Goal: Information Seeking & Learning: Check status

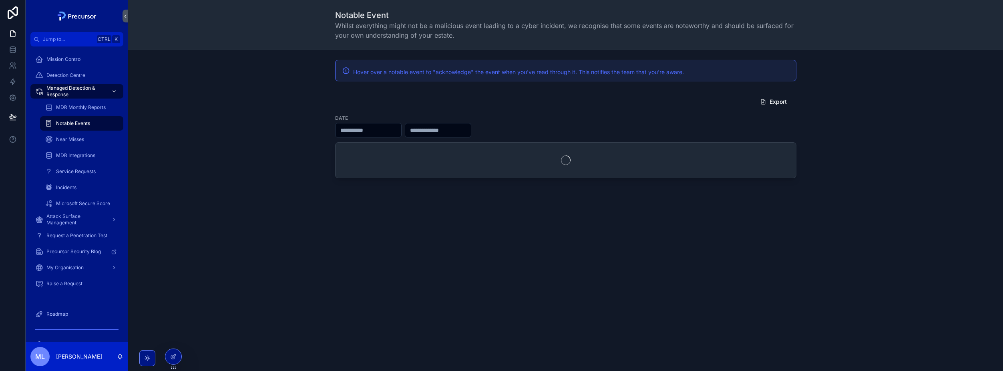
click at [238, 94] on div "Export Date" at bounding box center [566, 136] width 862 height 91
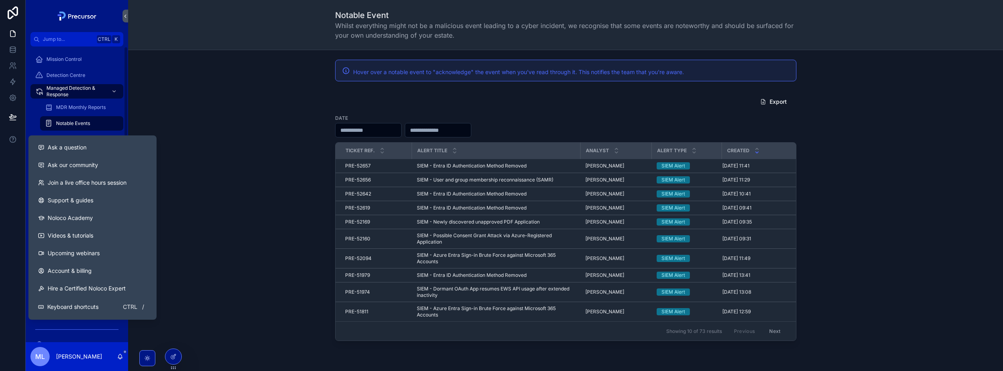
click at [262, 99] on div "Export Date Ticket Ref. Alert title Analyst Alert Type Created PRE-52657 PRE-52…" at bounding box center [566, 217] width 862 height 253
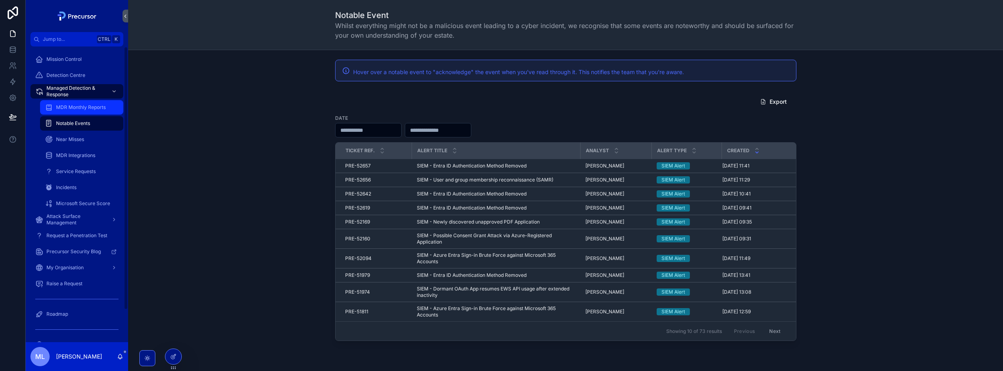
click at [79, 112] on div "MDR Monthly Reports" at bounding box center [82, 107] width 74 height 13
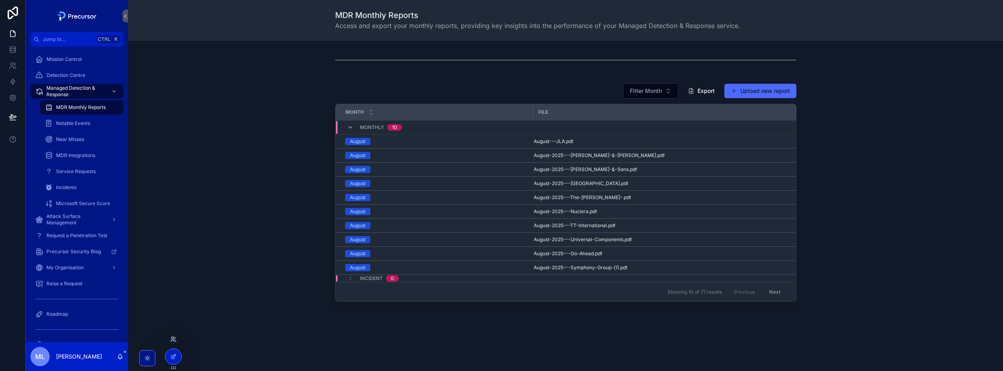
click at [174, 340] on icon at bounding box center [172, 341] width 3 height 2
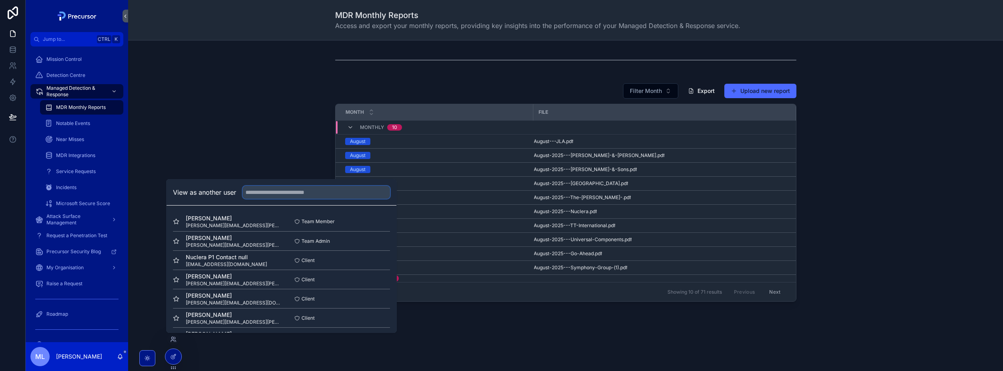
click at [257, 188] on input "text" at bounding box center [316, 192] width 147 height 13
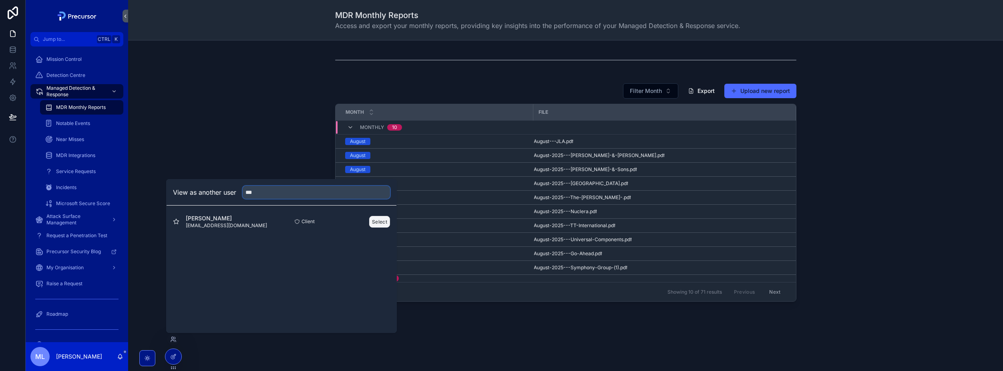
type input "***"
click at [374, 222] on button "Select" at bounding box center [379, 222] width 21 height 12
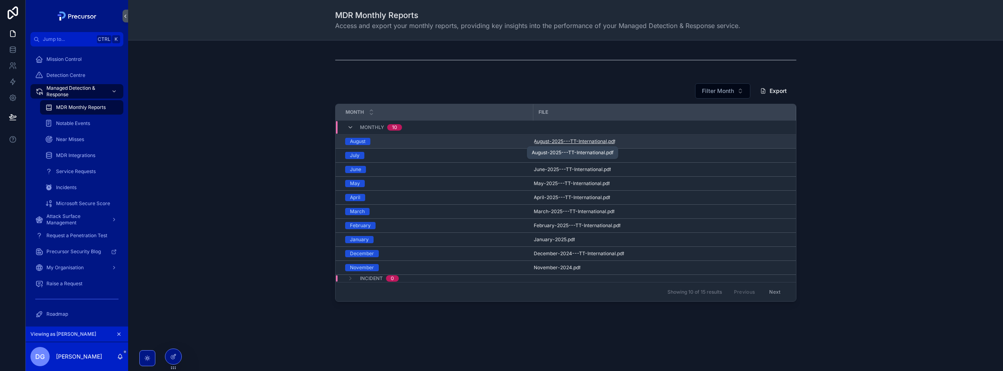
click at [567, 143] on span "August-2025---TT-International" at bounding box center [570, 141] width 73 height 6
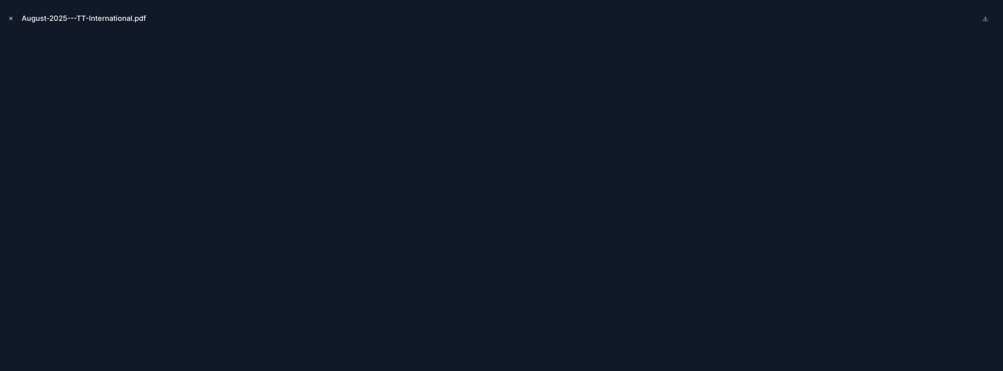
click at [11, 18] on icon "Close modal" at bounding box center [11, 19] width 6 height 6
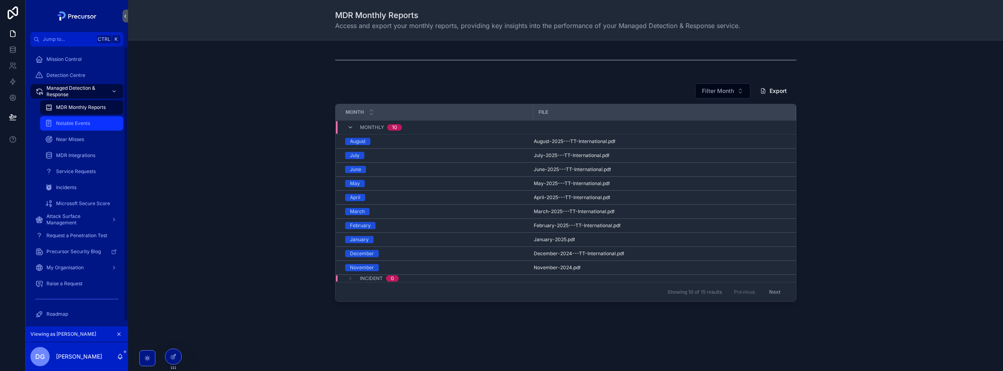
click at [78, 126] on span "Notable Events" at bounding box center [73, 123] width 34 height 6
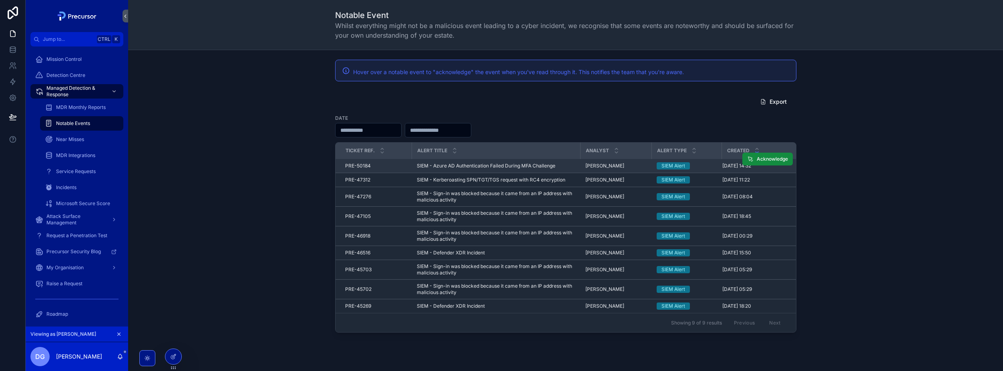
click at [520, 162] on td "SIEM - Azure AD Authentication Failed During MFA Challenge SIEM - Azure AD Auth…" at bounding box center [496, 166] width 169 height 14
click at [515, 162] on td "SIEM - Azure AD Authentication Failed During MFA Challenge SIEM - Azure AD Auth…" at bounding box center [496, 166] width 169 height 14
click at [515, 164] on span "SIEM - Azure AD Authentication Failed During MFA Challenge" at bounding box center [486, 166] width 139 height 6
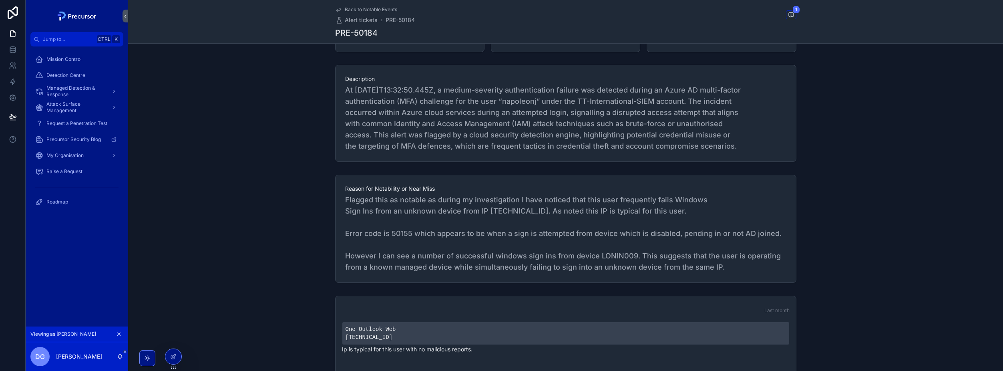
scroll to position [240, 0]
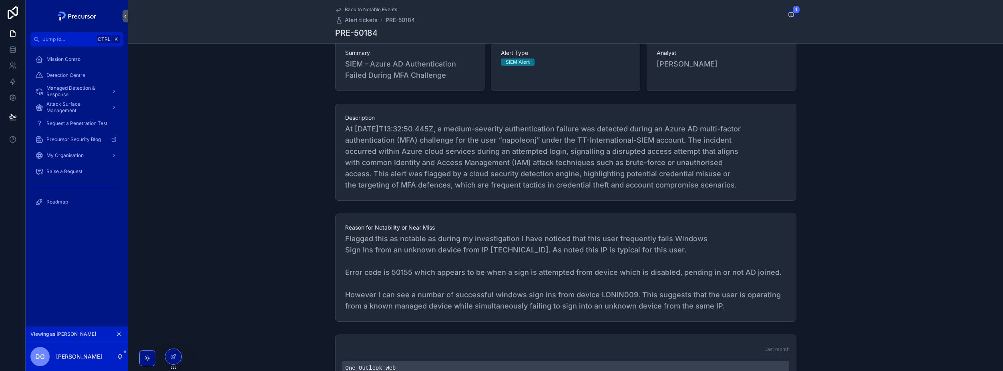
click at [439, 162] on span "At [DATE]T13:32:50.445Z, a medium-severity authentication failure was detected …" at bounding box center [565, 156] width 441 height 67
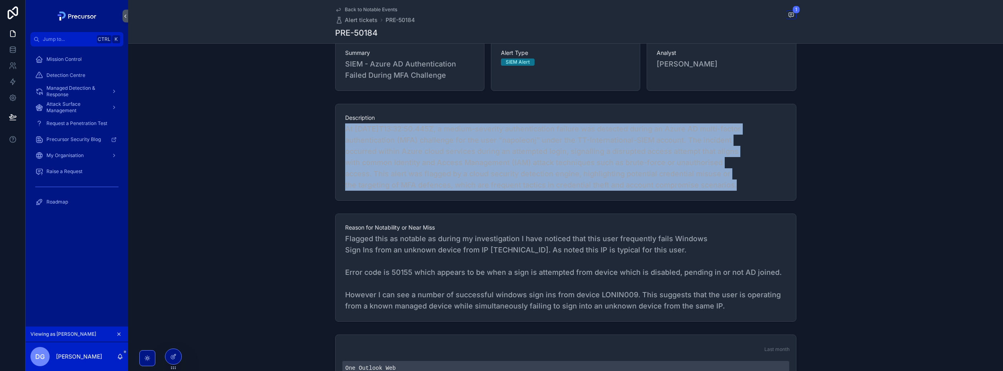
click at [439, 162] on span "At [DATE]T13:32:50.445Z, a medium-severity authentication failure was detected …" at bounding box center [565, 156] width 441 height 67
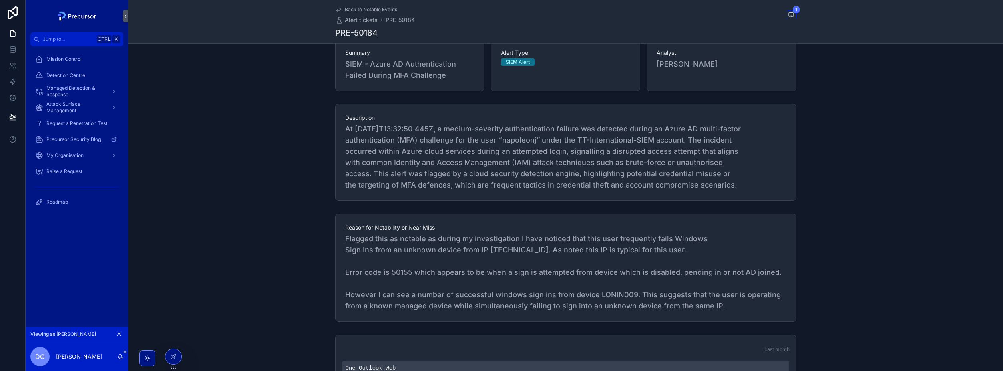
click at [525, 245] on span "Flagged this as notable as during my investigation I have noticed that this use…" at bounding box center [565, 272] width 441 height 78
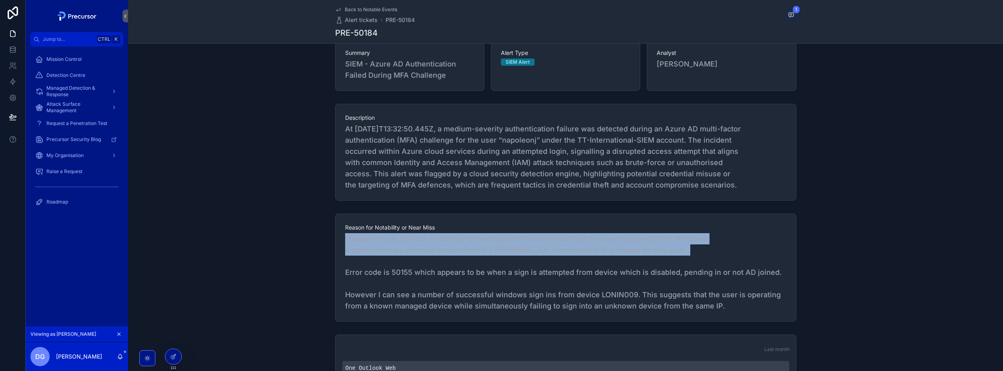
click at [525, 245] on span "Flagged this as notable as during my investigation I have noticed that this use…" at bounding box center [565, 272] width 441 height 78
drag, startPoint x: 525, startPoint y: 245, endPoint x: 511, endPoint y: 265, distance: 24.4
click at [511, 265] on span "Flagged this as notable as during my investigation I have noticed that this use…" at bounding box center [565, 272] width 441 height 78
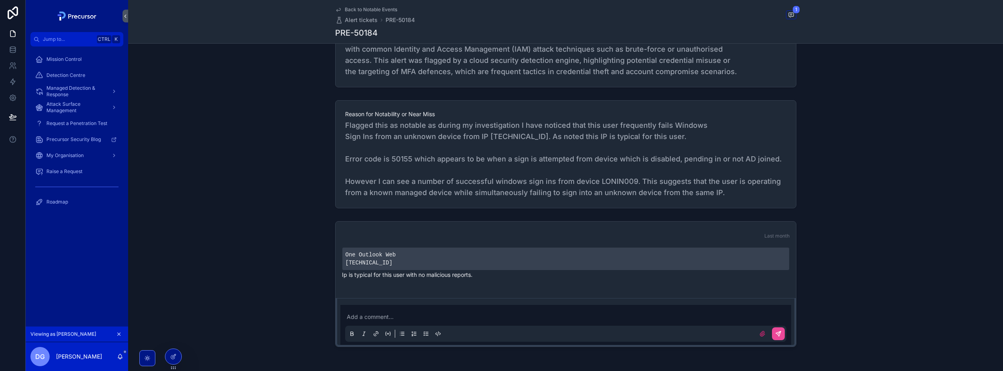
scroll to position [384, 0]
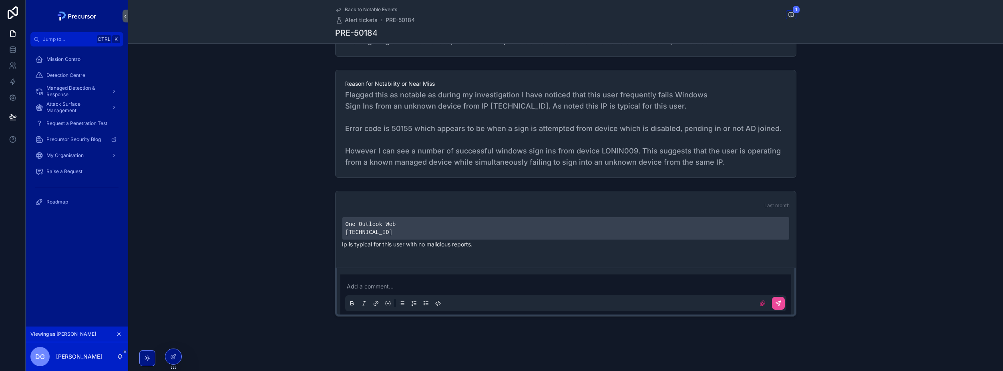
click at [385, 247] on p "Ip is typical for this user with no malicious reports." at bounding box center [566, 244] width 448 height 8
drag, startPoint x: 501, startPoint y: 244, endPoint x: 330, endPoint y: 217, distance: 173.5
click at [330, 217] on div "Last month One Outlook Web [TECHNICAL_ID] Ip is typical for this user with no m…" at bounding box center [565, 253] width 875 height 132
drag, startPoint x: 330, startPoint y: 217, endPoint x: 366, endPoint y: 211, distance: 36.5
click at [315, 221] on div "Last month One Outlook Web [TECHNICAL_ID] Ip is typical for this user with no m…" at bounding box center [565, 253] width 875 height 132
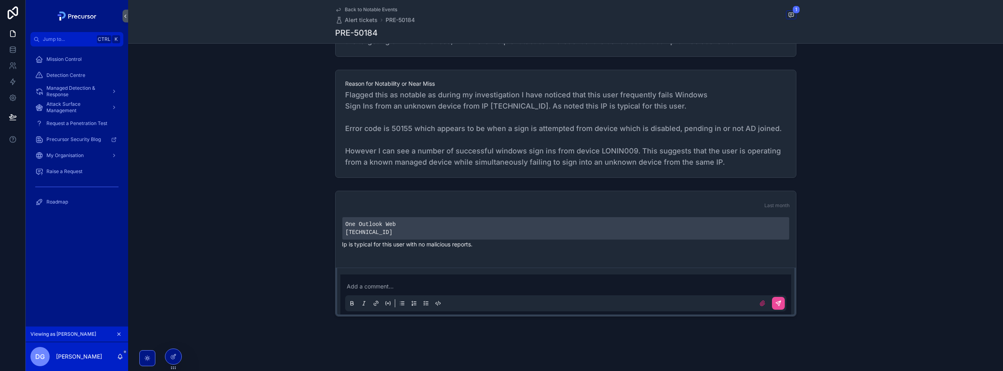
click at [509, 164] on span "Flagged this as notable as during my investigation I have noticed that this use…" at bounding box center [565, 128] width 441 height 78
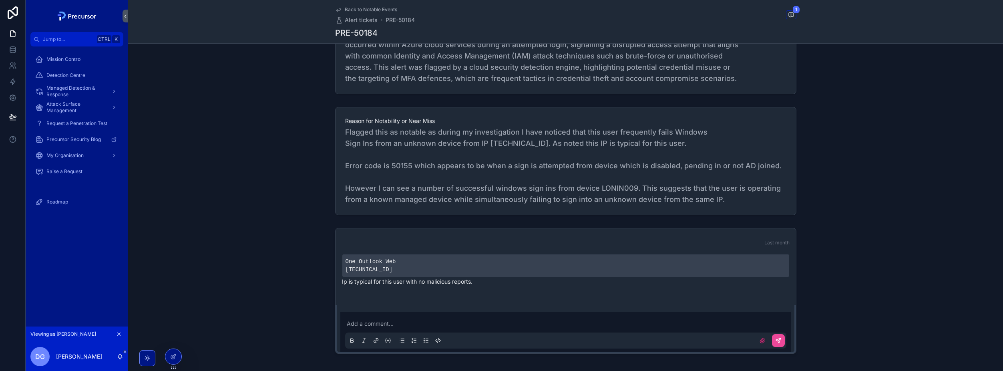
scroll to position [304, 0]
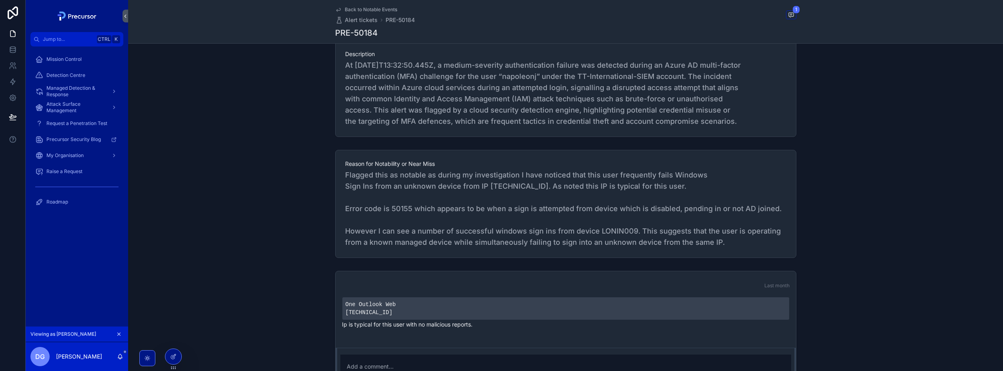
click at [491, 217] on span "Flagged this as notable as during my investigation I have noticed that this use…" at bounding box center [565, 208] width 441 height 78
click at [493, 215] on span "Flagged this as notable as during my investigation I have noticed that this use…" at bounding box center [565, 208] width 441 height 78
click at [481, 229] on span "Flagged this as notable as during my investigation I have noticed that this use…" at bounding box center [565, 208] width 441 height 78
click at [374, 207] on span "Flagged this as notable as during my investigation I have noticed that this use…" at bounding box center [565, 208] width 441 height 78
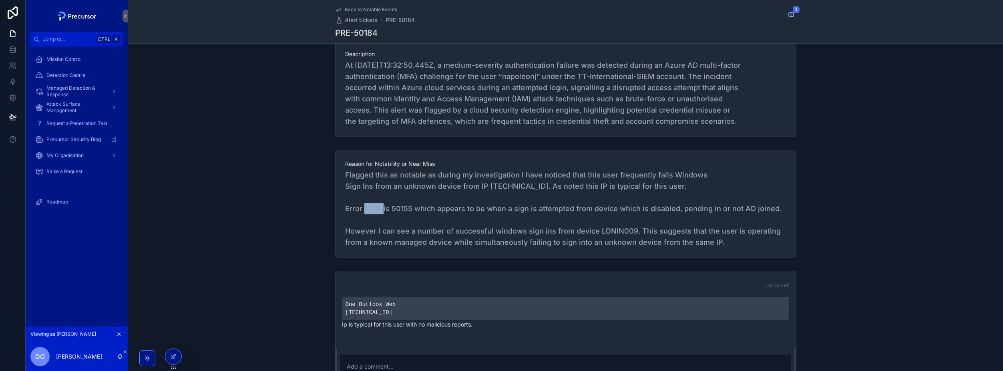
click at [374, 207] on span "Flagged this as notable as during my investigation I have noticed that this use…" at bounding box center [565, 208] width 441 height 78
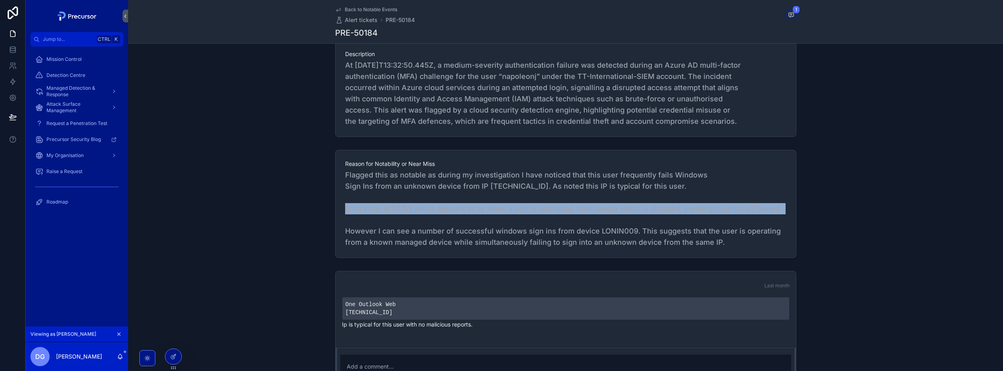
click at [374, 206] on span "Flagged this as notable as during my investigation I have noticed that this use…" at bounding box center [565, 208] width 441 height 78
drag, startPoint x: 374, startPoint y: 206, endPoint x: 469, endPoint y: 223, distance: 96.0
click at [469, 223] on span "Flagged this as notable as during my investigation I have noticed that this use…" at bounding box center [565, 208] width 441 height 78
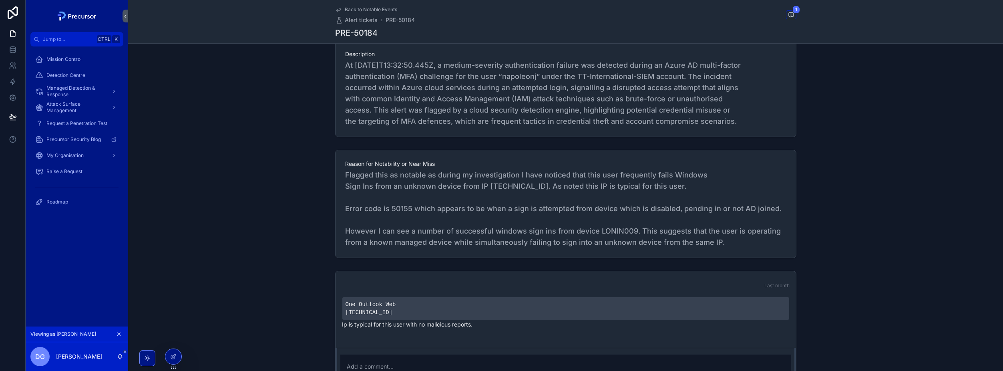
click at [402, 208] on span "Flagged this as notable as during my investigation I have noticed that this use…" at bounding box center [565, 208] width 441 height 78
drag, startPoint x: 402, startPoint y: 208, endPoint x: 449, endPoint y: 220, distance: 47.9
click at [449, 220] on span "Flagged this as notable as during my investigation I have noticed that this use…" at bounding box center [565, 208] width 441 height 78
click at [555, 211] on span "Flagged this as notable as during my investigation I have noticed that this use…" at bounding box center [565, 208] width 441 height 78
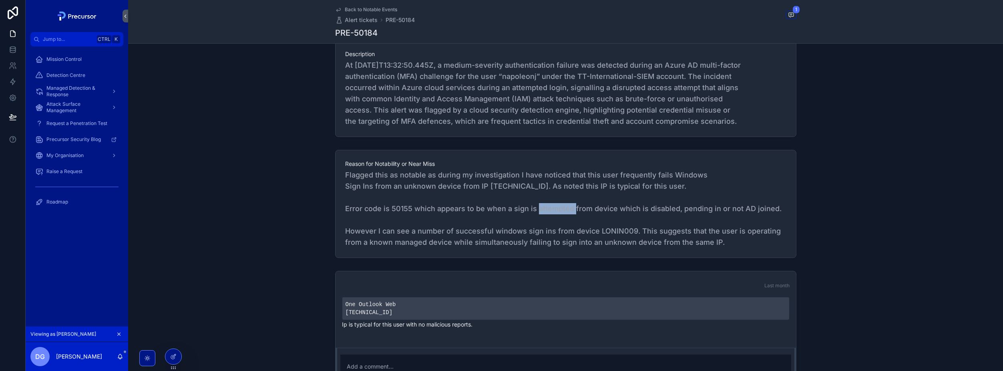
click at [555, 211] on span "Flagged this as notable as during my investigation I have noticed that this use…" at bounding box center [565, 208] width 441 height 78
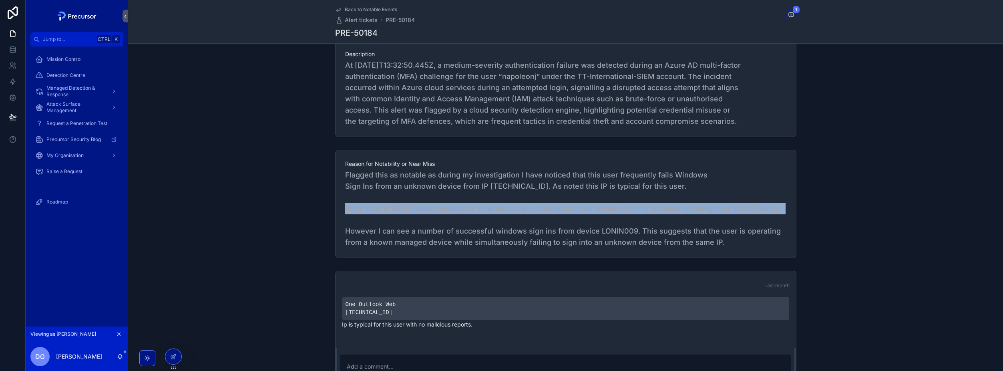
click at [555, 211] on span "Flagged this as notable as during my investigation I have noticed that this use…" at bounding box center [565, 208] width 441 height 78
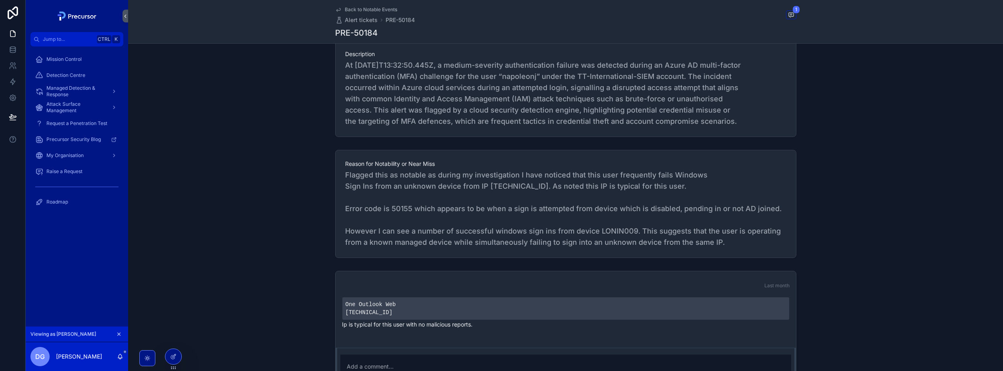
drag, startPoint x: 555, startPoint y: 211, endPoint x: 634, endPoint y: 236, distance: 82.8
click at [634, 236] on span "Flagged this as notable as during my investigation I have noticed that this use…" at bounding box center [565, 208] width 441 height 78
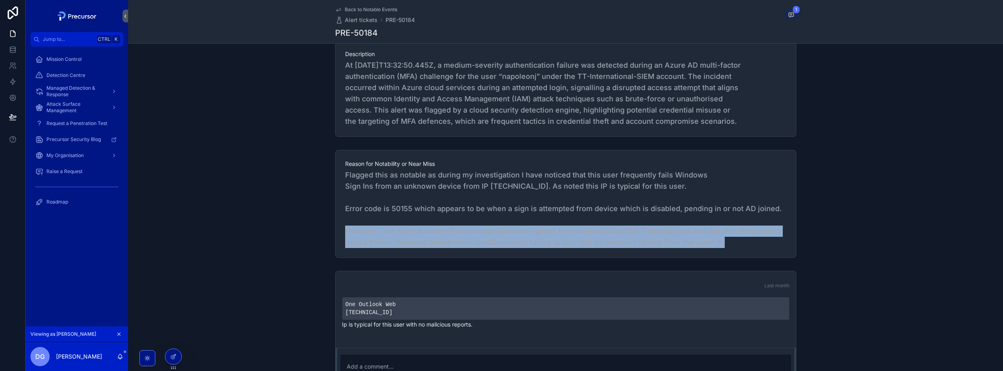
click at [634, 236] on span "Flagged this as notable as during my investigation I have noticed that this use…" at bounding box center [565, 208] width 441 height 78
drag, startPoint x: 634, startPoint y: 236, endPoint x: 419, endPoint y: 206, distance: 216.7
click at [595, 239] on span "Flagged this as notable as during my investigation I have noticed that this use…" at bounding box center [565, 208] width 441 height 78
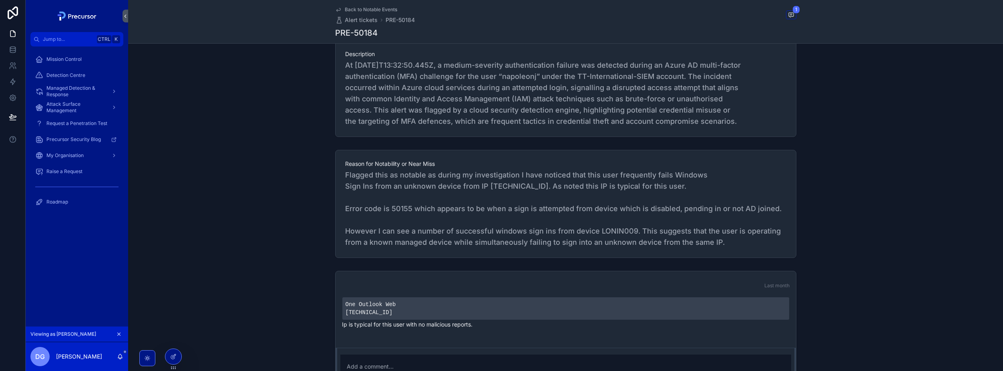
click at [340, 10] on link "Back to Notable Events" at bounding box center [366, 9] width 62 height 6
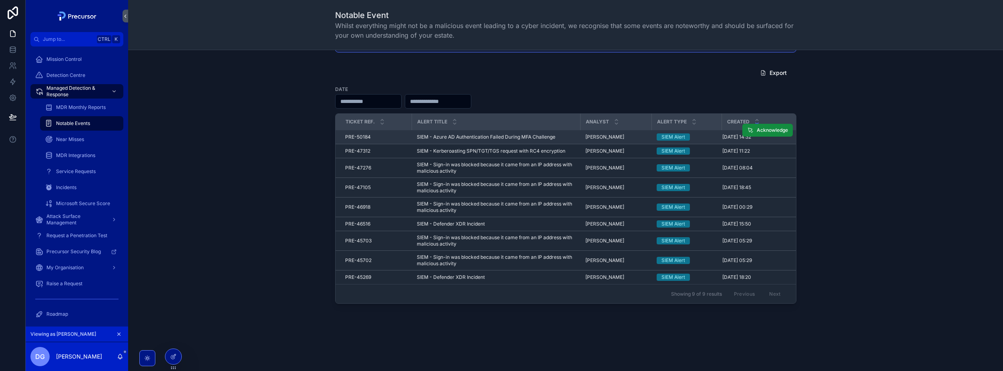
scroll to position [33, 0]
click at [66, 142] on span "Near Misses" at bounding box center [70, 139] width 28 height 6
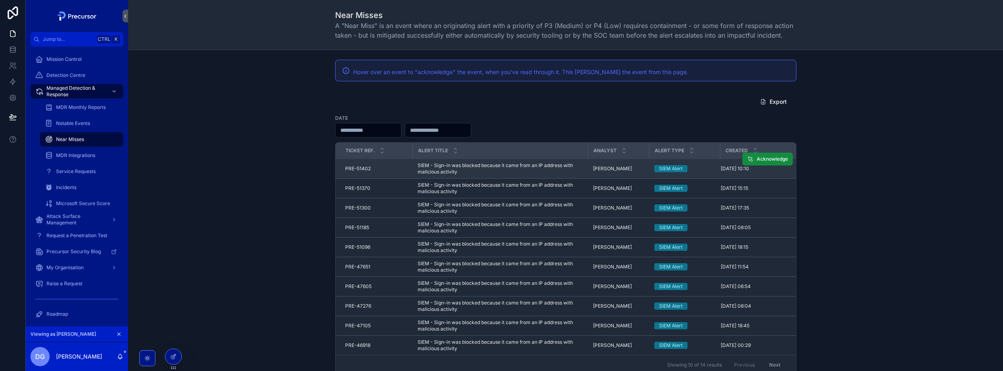
click at [445, 170] on span "SIEM - Sign-in was blocked because it came from an IP address with malicious ac…" at bounding box center [501, 168] width 166 height 13
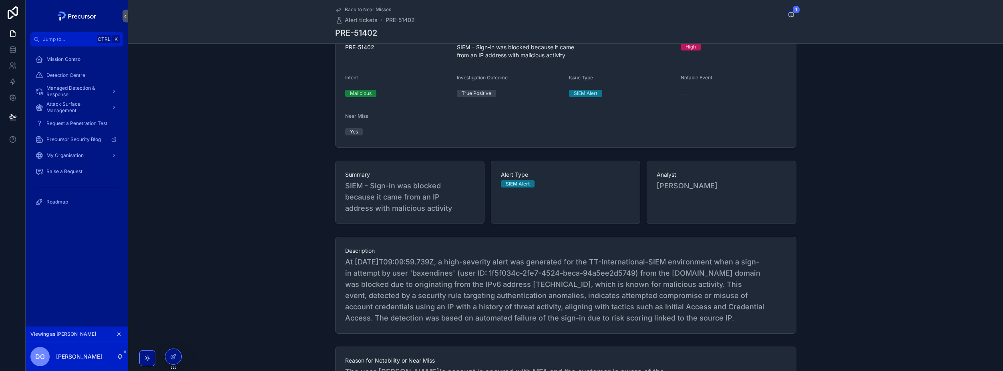
scroll to position [320, 0]
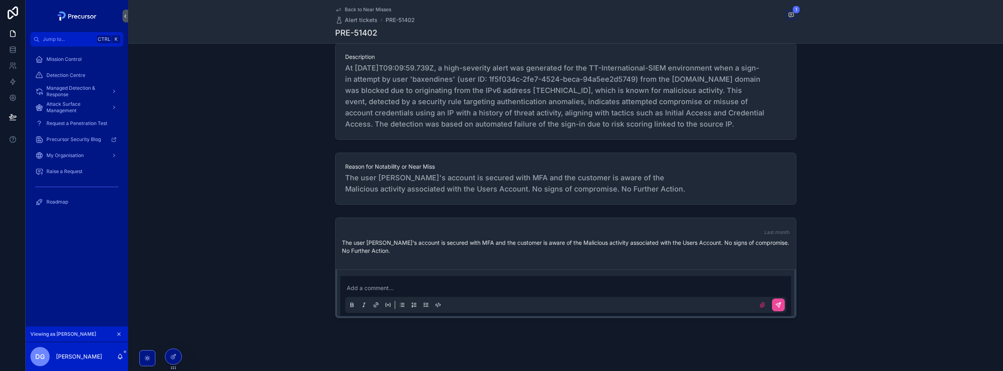
click at [555, 87] on span "At [DATE]T09:09:59.739Z, a high-severity alert was generated for the TT-Interna…" at bounding box center [565, 95] width 441 height 67
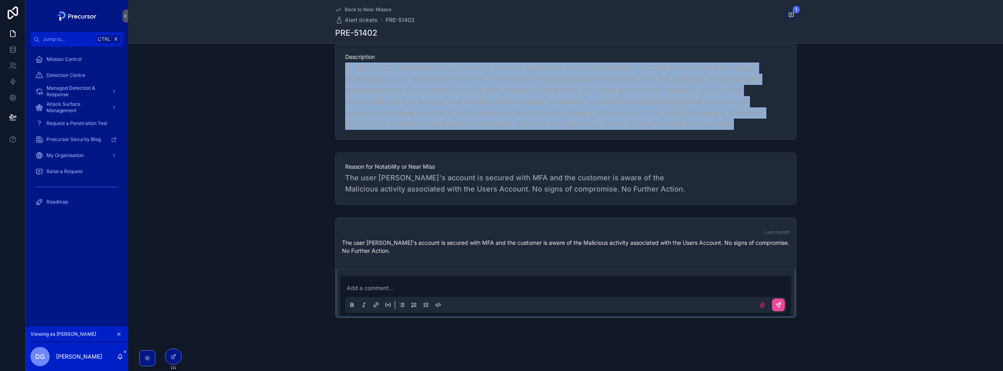
click at [555, 87] on span "At [DATE]T09:09:59.739Z, a high-severity alert was generated for the TT-Interna…" at bounding box center [565, 95] width 441 height 67
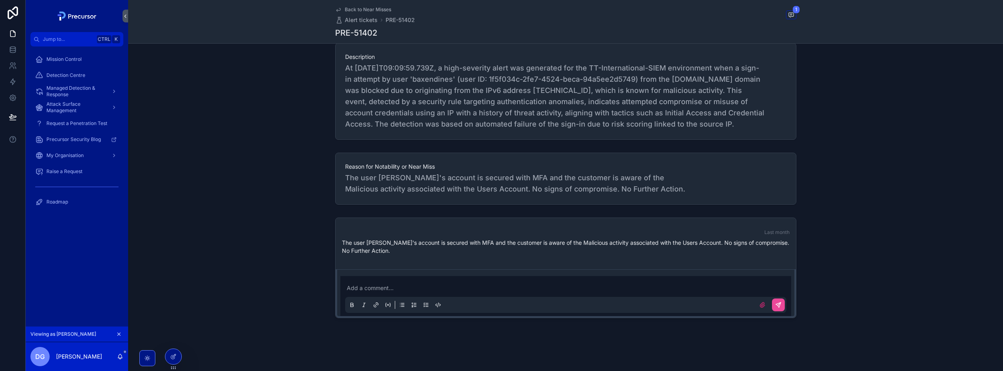
click at [480, 177] on span "The user [PERSON_NAME]'s account is secured with MFA and the customer is aware …" at bounding box center [565, 183] width 441 height 22
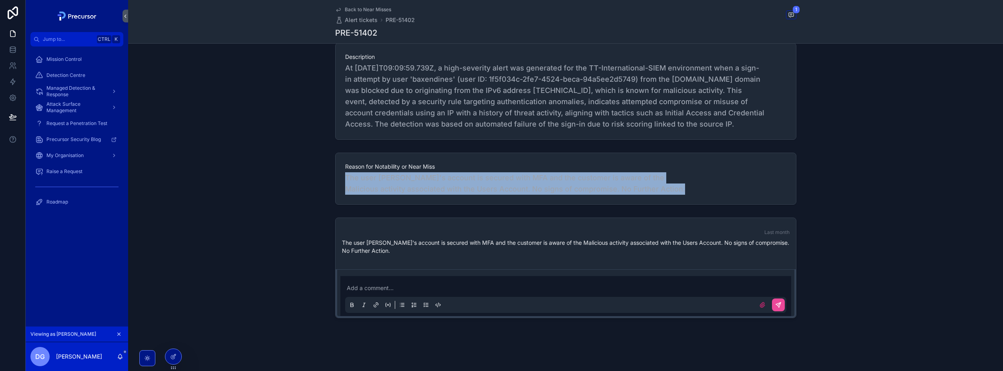
drag, startPoint x: 480, startPoint y: 177, endPoint x: 485, endPoint y: 177, distance: 5.2
click at [482, 177] on span "The user [PERSON_NAME]'s account is secured with MFA and the customer is aware …" at bounding box center [565, 183] width 441 height 22
click at [645, 183] on span "The user [PERSON_NAME]'s account is secured with MFA and the customer is aware …" at bounding box center [565, 183] width 441 height 22
drag, startPoint x: 718, startPoint y: 191, endPoint x: 338, endPoint y: 180, distance: 380.2
click at [338, 180] on div "Reason for Notability or Near Miss The user [PERSON_NAME]'s account is secured …" at bounding box center [565, 179] width 461 height 52
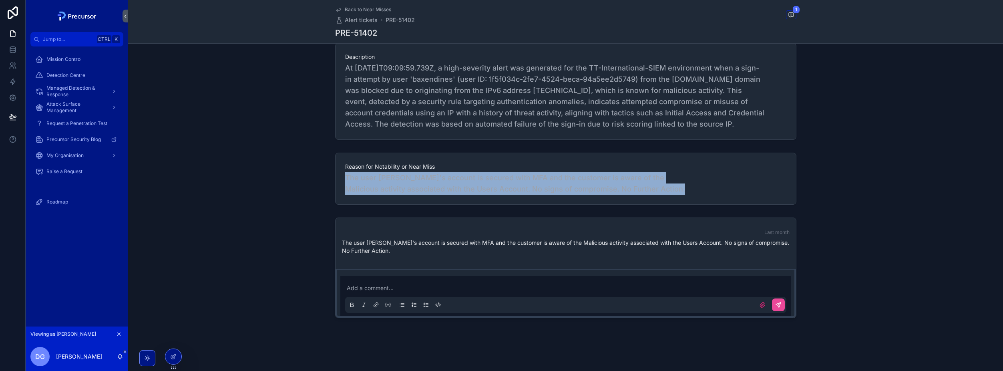
drag, startPoint x: 338, startPoint y: 180, endPoint x: 542, endPoint y: 189, distance: 204.8
click at [543, 188] on span "The user [PERSON_NAME]'s account is secured with MFA and the customer is aware …" at bounding box center [565, 183] width 441 height 22
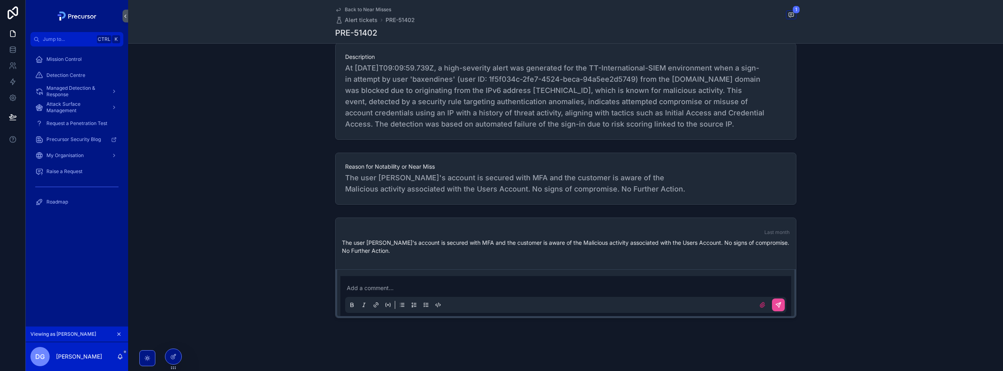
click at [454, 212] on div "Open In Progress On-Hold 4 Completed Created [DATE] 10:10 Last Updated [DATE] 1…" at bounding box center [565, 27] width 875 height 588
click at [442, 192] on span "The user [PERSON_NAME]'s account is secured with MFA and the customer is aware …" at bounding box center [565, 183] width 441 height 22
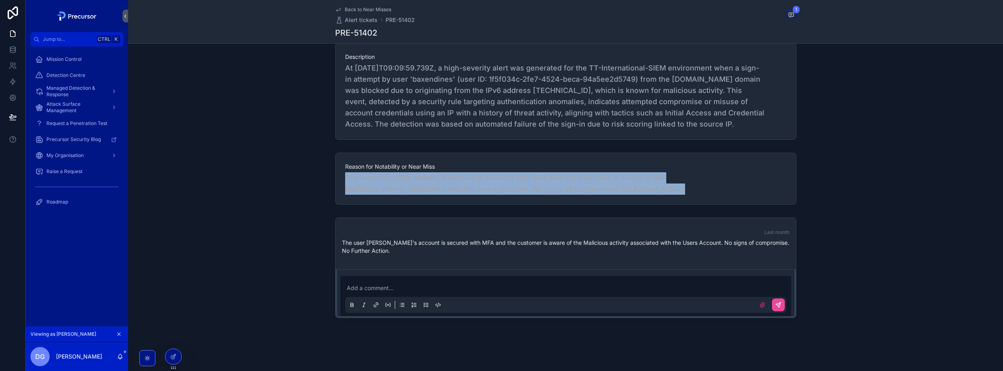
click at [442, 192] on span "The user [PERSON_NAME]'s account is secured with MFA and the customer is aware …" at bounding box center [565, 183] width 441 height 22
drag, startPoint x: 442, startPoint y: 192, endPoint x: 448, endPoint y: 236, distance: 44.1
click at [439, 220] on div "Last month The user [PERSON_NAME]'s account is secured with MFA and the custome…" at bounding box center [566, 242] width 461 height 48
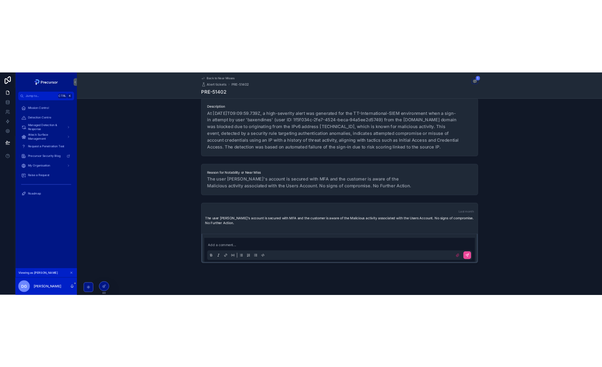
scroll to position [0, 0]
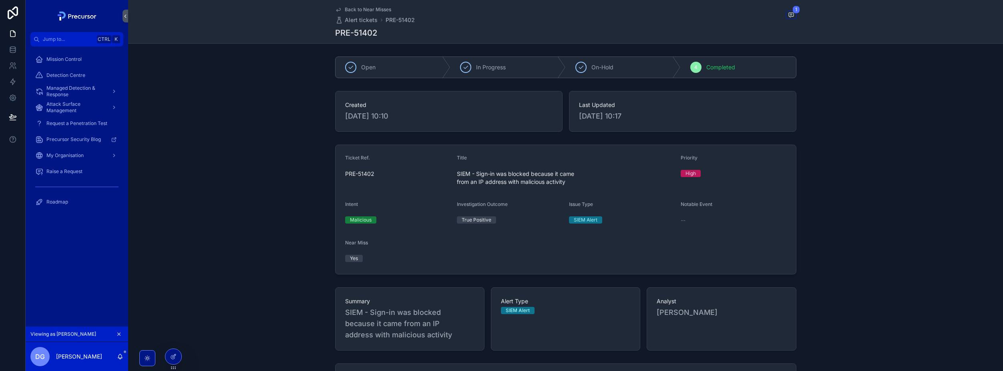
click at [351, 10] on span "Back to Near Misses" at bounding box center [368, 9] width 46 height 6
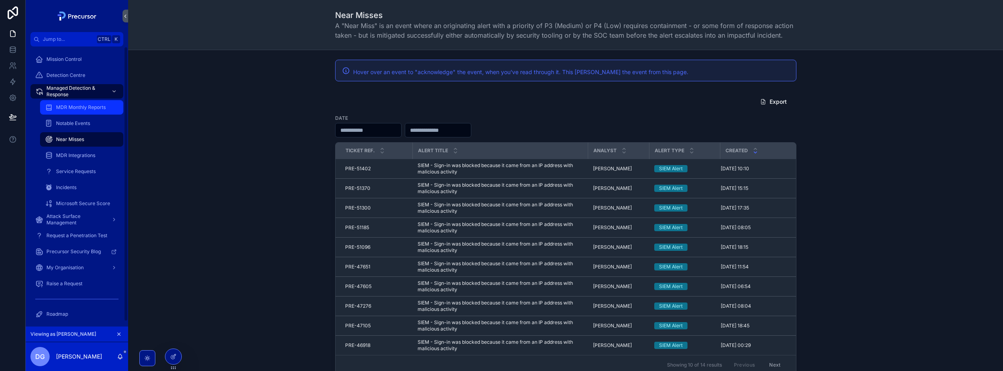
click at [89, 112] on div "MDR Monthly Reports" at bounding box center [82, 107] width 74 height 13
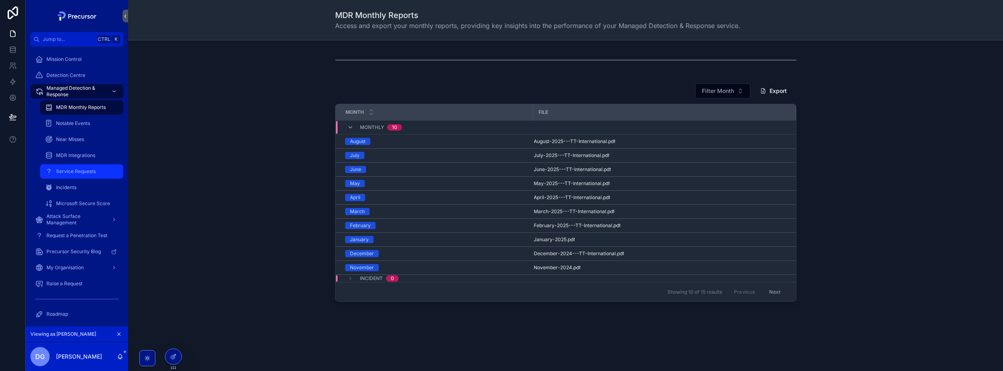
click at [64, 166] on div "Service Requests" at bounding box center [82, 171] width 74 height 13
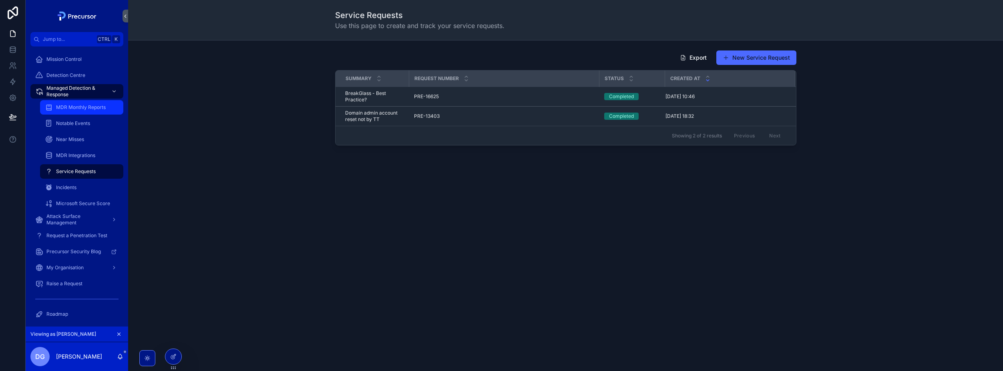
click at [87, 110] on span "MDR Monthly Reports" at bounding box center [81, 107] width 50 height 6
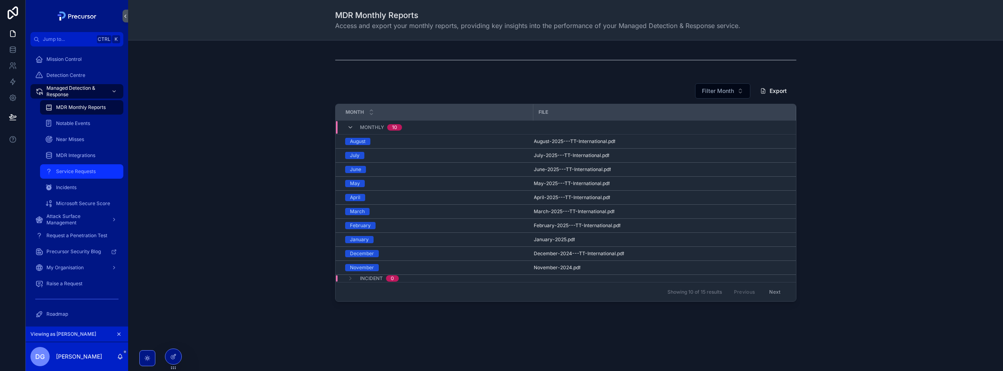
click at [75, 173] on span "Service Requests" at bounding box center [76, 171] width 40 height 6
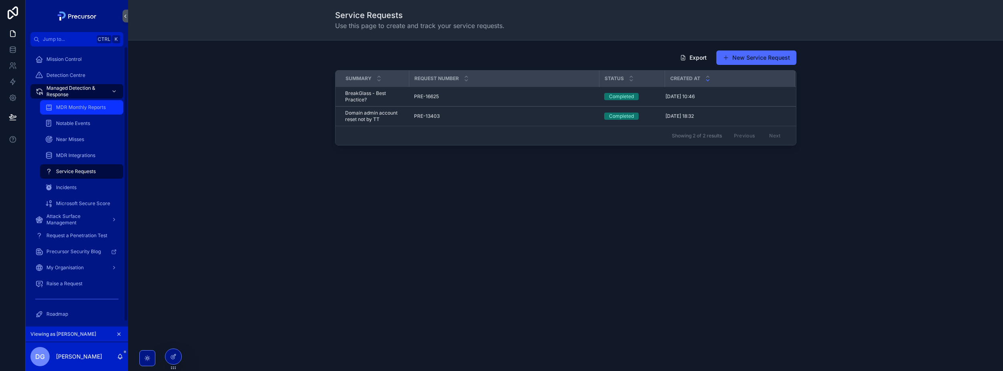
click at [64, 101] on div "MDR Monthly Reports" at bounding box center [82, 107] width 74 height 13
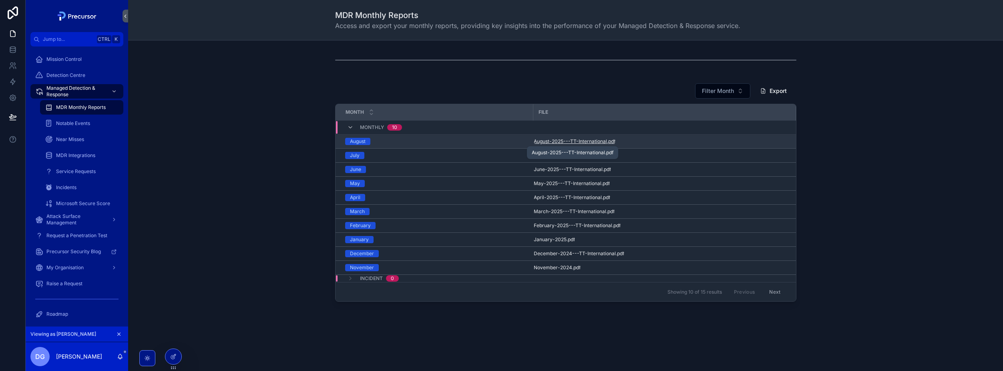
click at [591, 139] on span "August-2025---TT-International" at bounding box center [570, 141] width 73 height 6
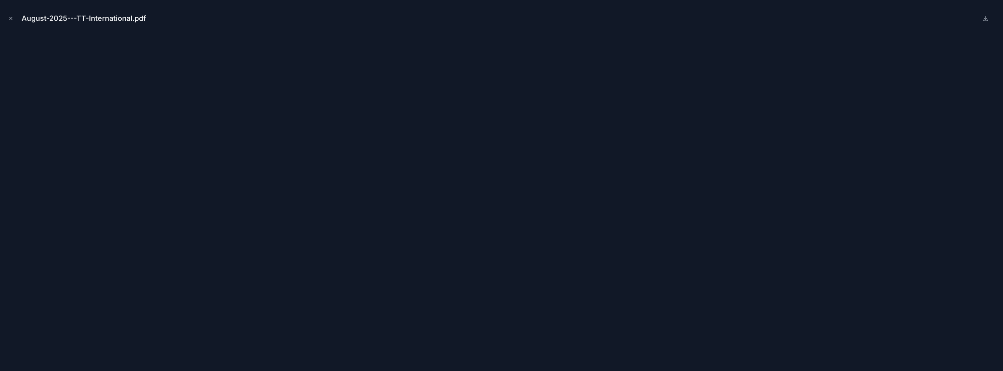
click at [421, 18] on div "August-2025---TT-International.pdf" at bounding box center [501, 18] width 990 height 24
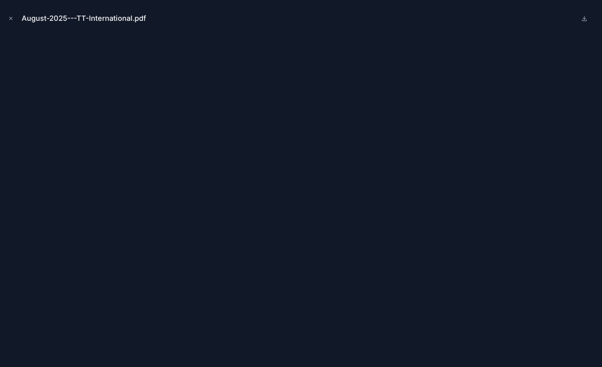
click at [14, 18] on button "Close modal" at bounding box center [10, 18] width 9 height 9
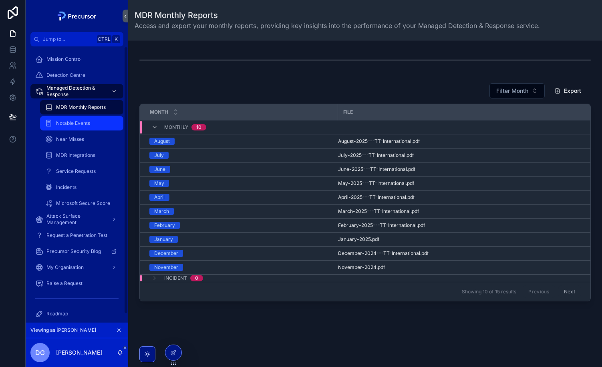
click at [84, 119] on div "Notable Events" at bounding box center [82, 123] width 74 height 13
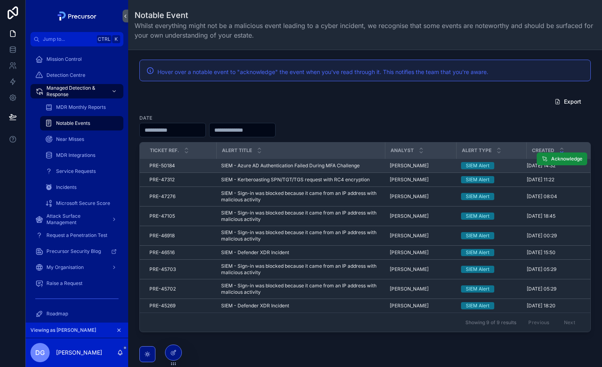
click at [322, 168] on span "SIEM - Azure AD Authentication Failed During MFA Challenge" at bounding box center [290, 166] width 139 height 6
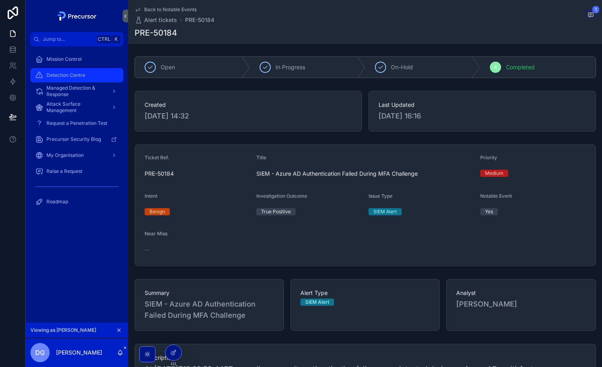
drag, startPoint x: 175, startPoint y: 8, endPoint x: 117, endPoint y: 71, distance: 85.0
click at [175, 8] on span "Back to Notable Events" at bounding box center [170, 9] width 52 height 6
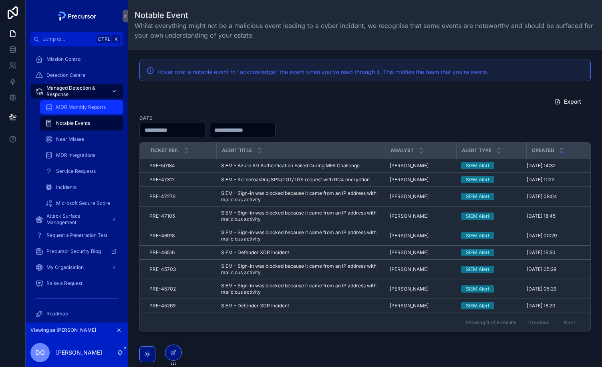
click at [88, 110] on span "MDR Monthly Reports" at bounding box center [81, 107] width 50 height 6
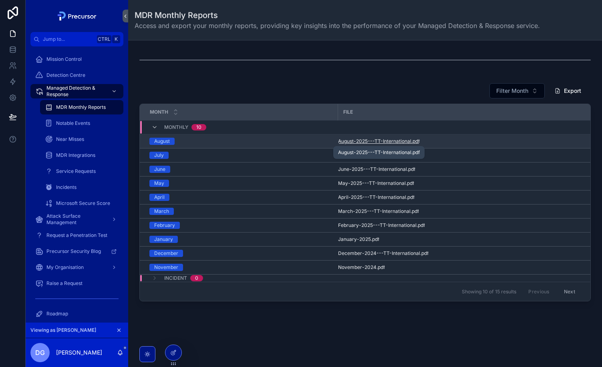
click at [393, 139] on span "August-2025---TT-International" at bounding box center [374, 141] width 73 height 6
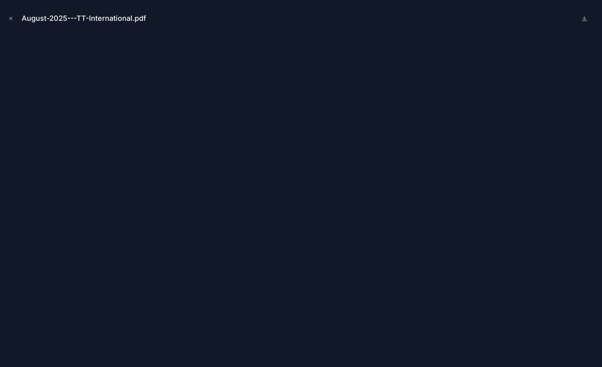
click at [9, 19] on icon "Close modal" at bounding box center [11, 19] width 6 height 6
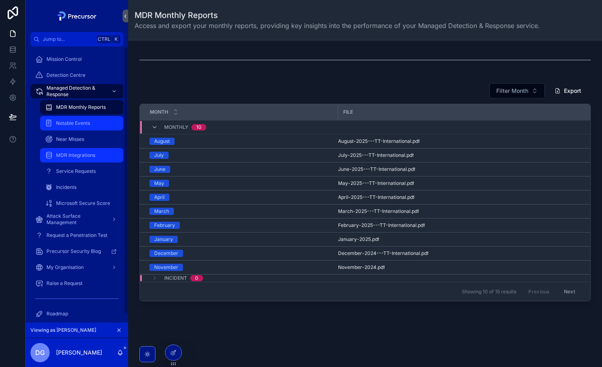
drag, startPoint x: 70, startPoint y: 125, endPoint x: 112, endPoint y: 151, distance: 49.1
click at [70, 125] on span "Notable Events" at bounding box center [73, 123] width 34 height 6
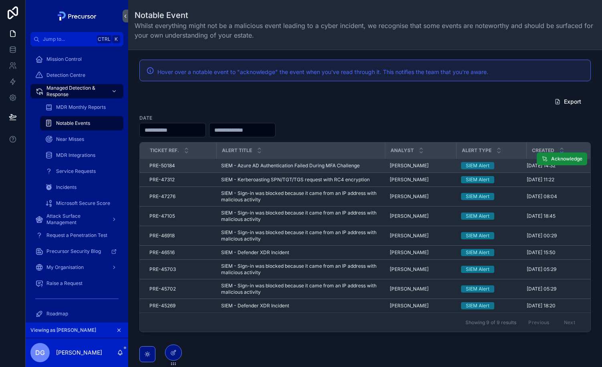
click at [292, 167] on span "SIEM - Azure AD Authentication Failed During MFA Challenge" at bounding box center [290, 166] width 139 height 6
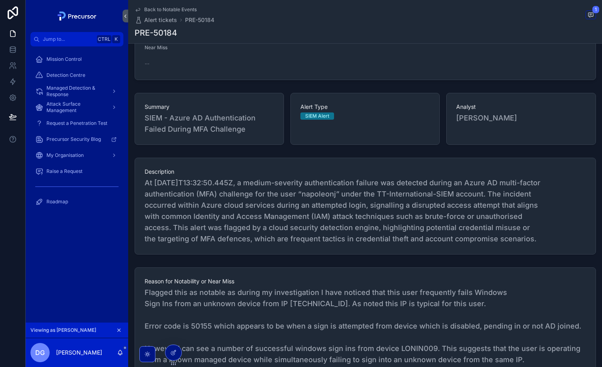
scroll to position [280, 0]
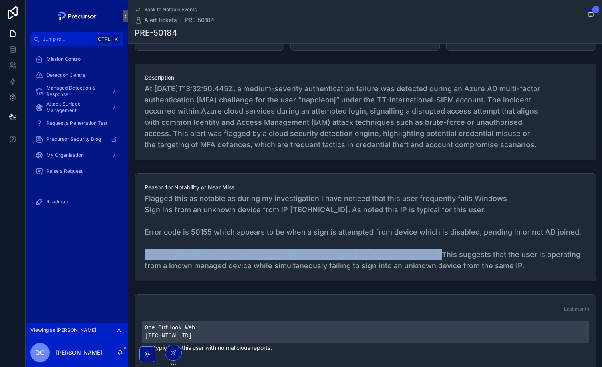
drag, startPoint x: 145, startPoint y: 251, endPoint x: 439, endPoint y: 257, distance: 293.2
click at [436, 257] on span "Flagged this as notable as during my investigation I have noticed that this use…" at bounding box center [365, 232] width 441 height 78
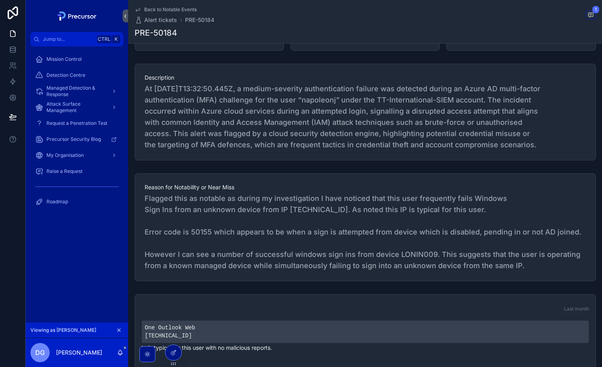
drag, startPoint x: 439, startPoint y: 257, endPoint x: 457, endPoint y: 257, distance: 18.0
click at [457, 257] on span "Flagged this as notable as during my investigation I have noticed that this use…" at bounding box center [365, 232] width 441 height 78
drag, startPoint x: 398, startPoint y: 267, endPoint x: 509, endPoint y: 268, distance: 111.7
click at [509, 268] on span "Flagged this as notable as during my investigation I have noticed that this use…" at bounding box center [365, 232] width 441 height 78
drag, startPoint x: 509, startPoint y: 268, endPoint x: 422, endPoint y: 270, distance: 86.9
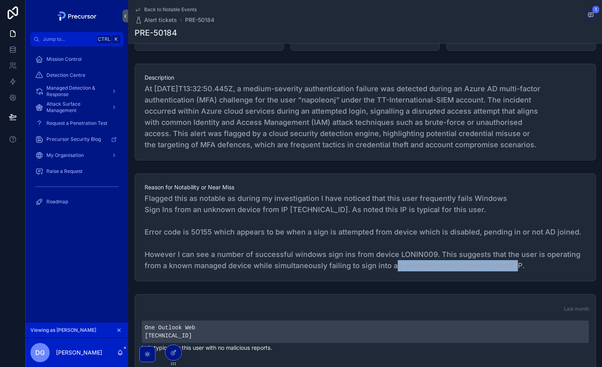
click at [422, 270] on span "Flagged this as notable as during my investigation I have noticed that this use…" at bounding box center [365, 232] width 441 height 78
click at [311, 246] on span "Flagged this as notable as during my investigation I have noticed that this use…" at bounding box center [365, 232] width 441 height 78
drag, startPoint x: 292, startPoint y: 270, endPoint x: 276, endPoint y: 268, distance: 16.5
click at [292, 270] on span "Flagged this as notable as during my investigation I have noticed that this use…" at bounding box center [365, 232] width 441 height 78
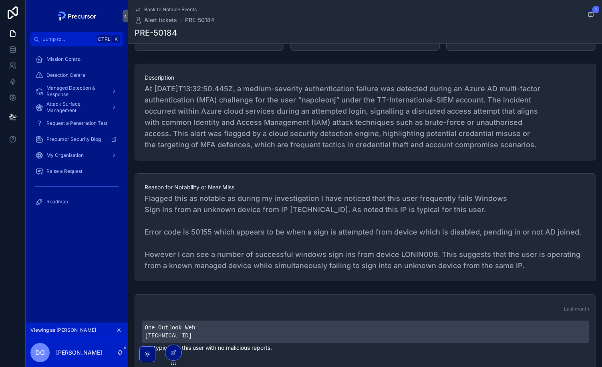
click at [350, 96] on span "At [DATE]T13:32:50.445Z, a medium-severity authentication failure was detected …" at bounding box center [365, 116] width 441 height 67
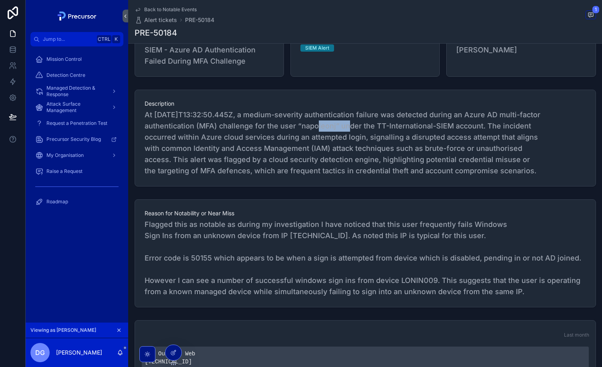
scroll to position [240, 0]
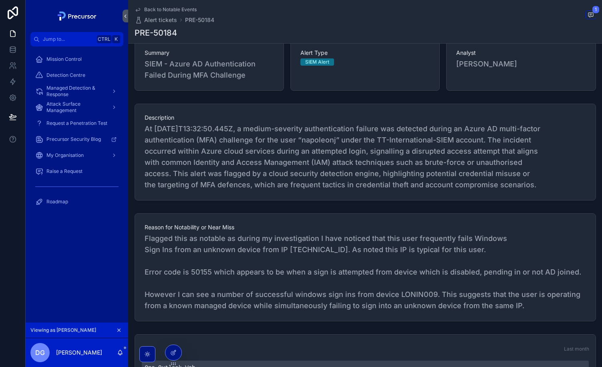
click at [349, 125] on span "At [DATE]T13:32:50.445Z, a medium-severity authentication failure was detected …" at bounding box center [365, 156] width 441 height 67
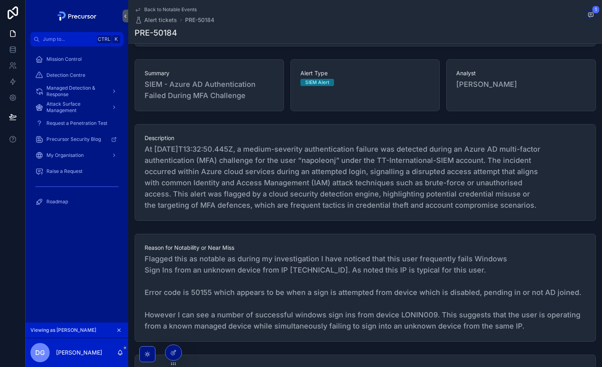
scroll to position [200, 0]
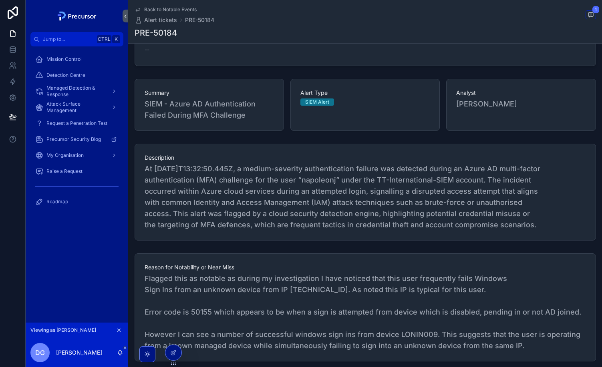
click at [334, 177] on span "At [DATE]T13:32:50.445Z, a medium-severity authentication failure was detected …" at bounding box center [365, 196] width 441 height 67
drag, startPoint x: 334, startPoint y: 177, endPoint x: 306, endPoint y: 205, distance: 38.8
click at [306, 205] on span "At [DATE]T13:32:50.445Z, a medium-severity authentication failure was detected …" at bounding box center [365, 196] width 441 height 67
click at [60, 96] on span "Managed Detection & Response" at bounding box center [75, 91] width 58 height 13
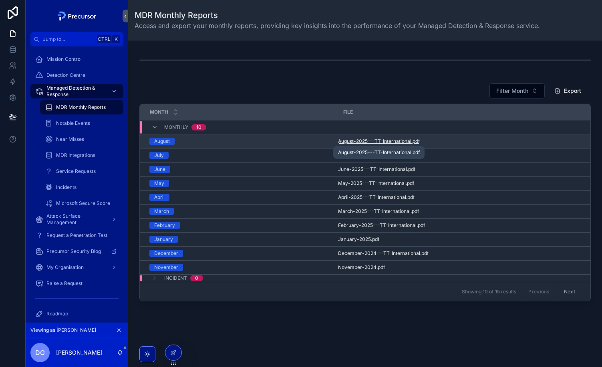
click at [412, 140] on span ".pdf" at bounding box center [415, 141] width 8 height 6
